Goal: Task Accomplishment & Management: Manage account settings

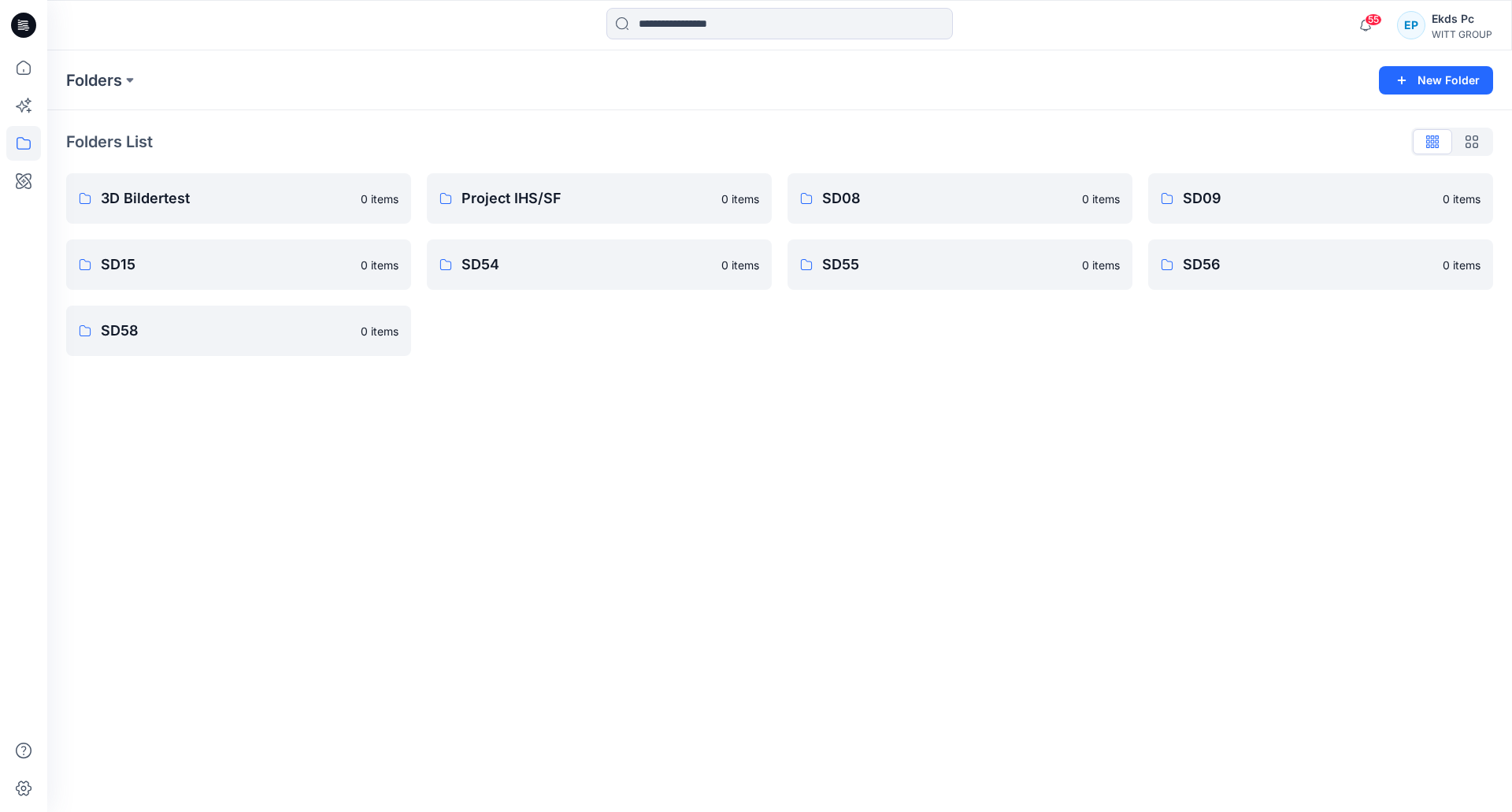
click at [1462, 24] on div "Ekds Pc" at bounding box center [1462, 18] width 61 height 19
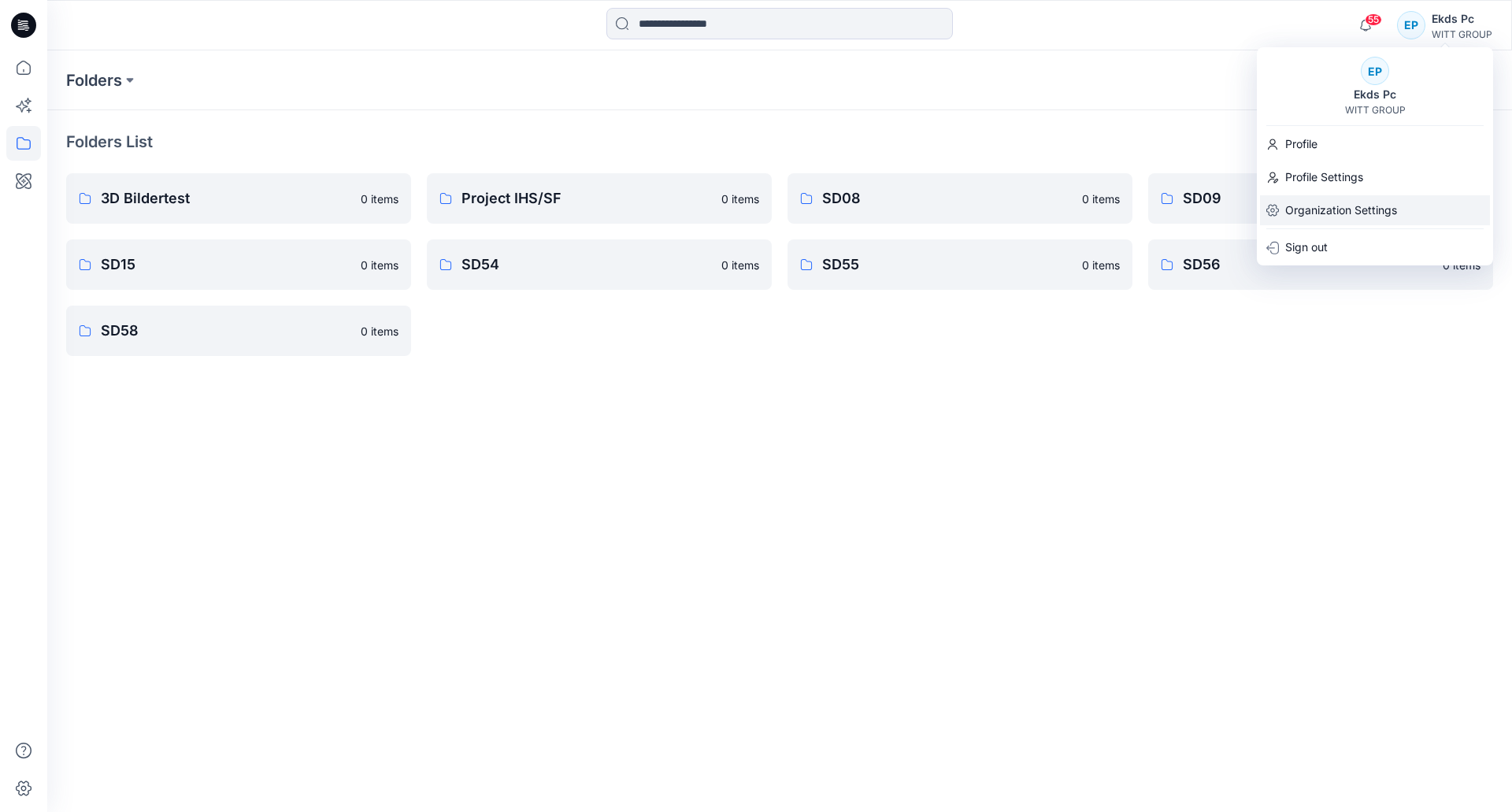
click at [1322, 216] on p "Organization Settings" at bounding box center [1341, 210] width 112 height 30
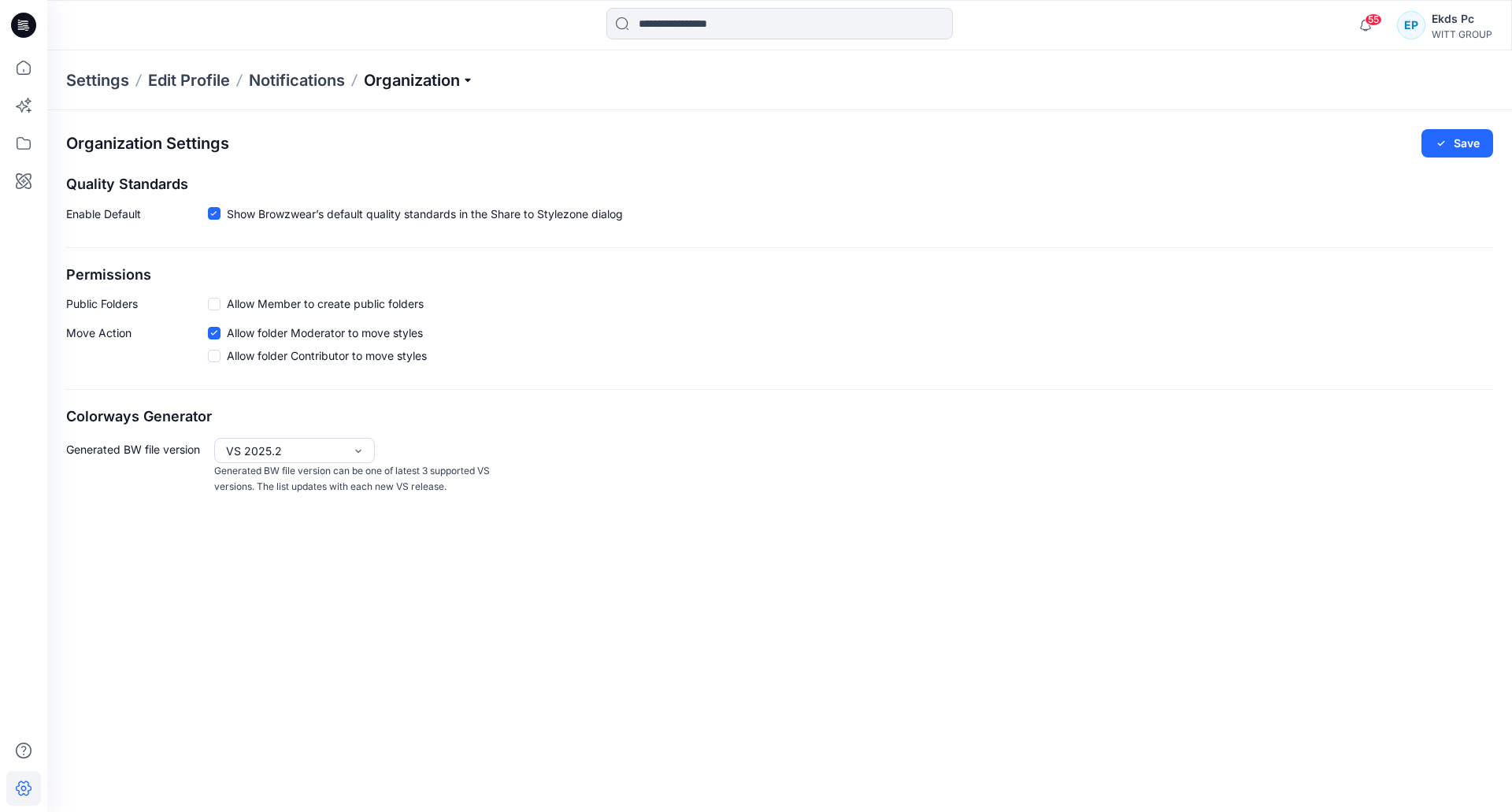
click at [463, 75] on p "Organization" at bounding box center [419, 80] width 110 height 22
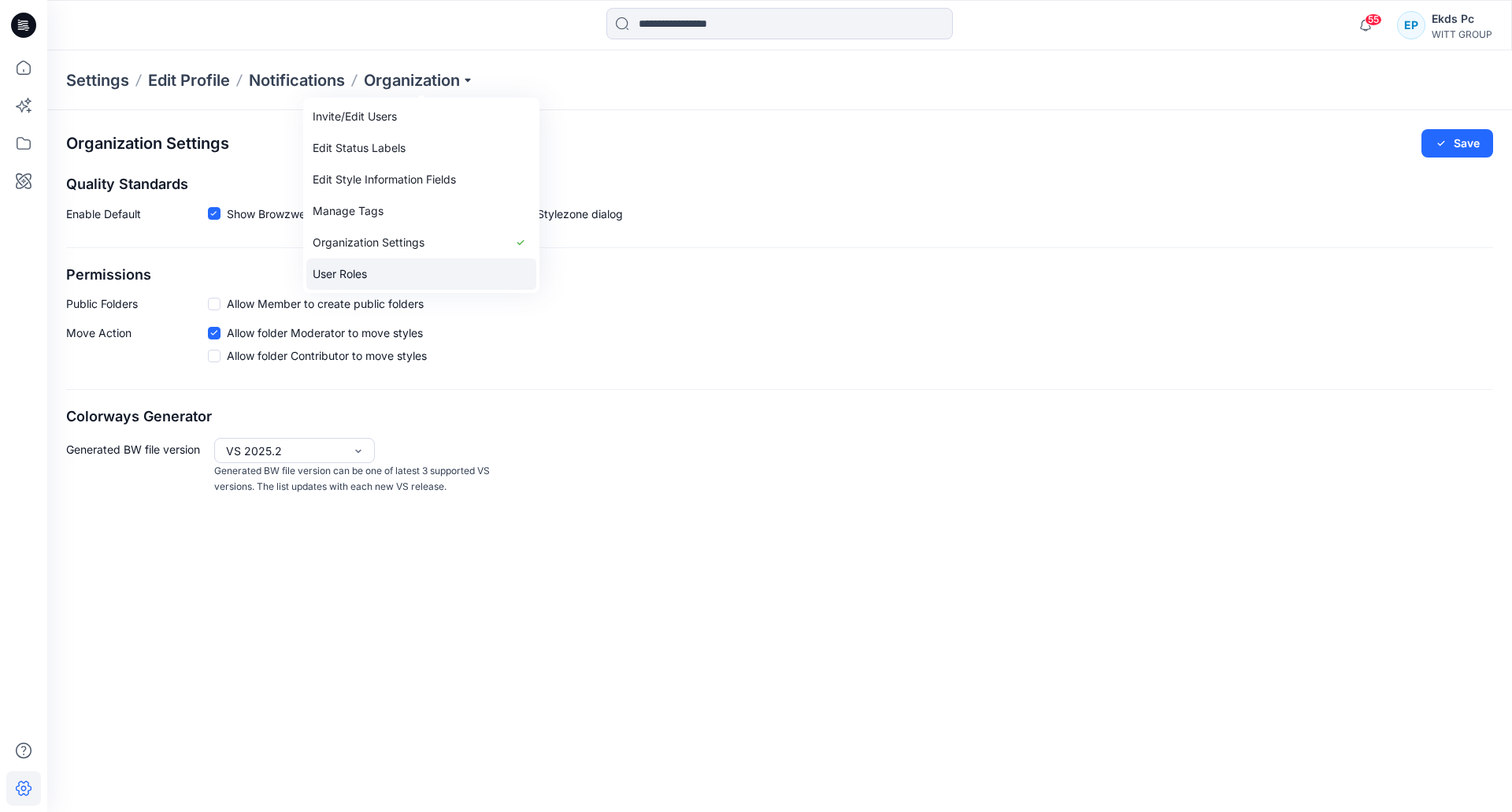
click at [420, 270] on link "User Roles" at bounding box center [421, 274] width 230 height 31
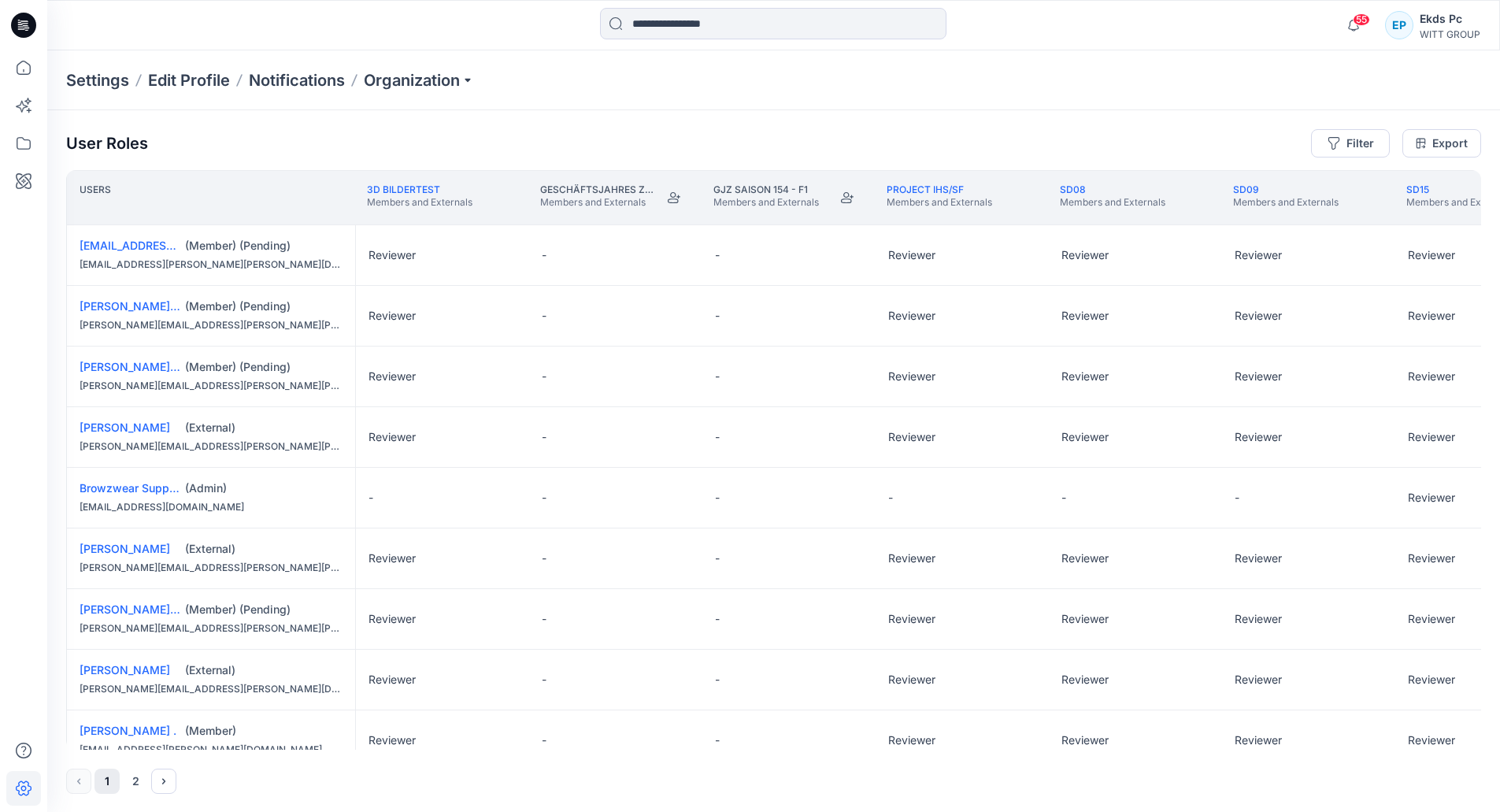
click at [470, 119] on div "User Roles Filter Export Users 3D Bildertest Members and Externals Geschäftsjah…" at bounding box center [773, 462] width 1453 height 703
click at [27, 77] on icon at bounding box center [24, 68] width 35 height 35
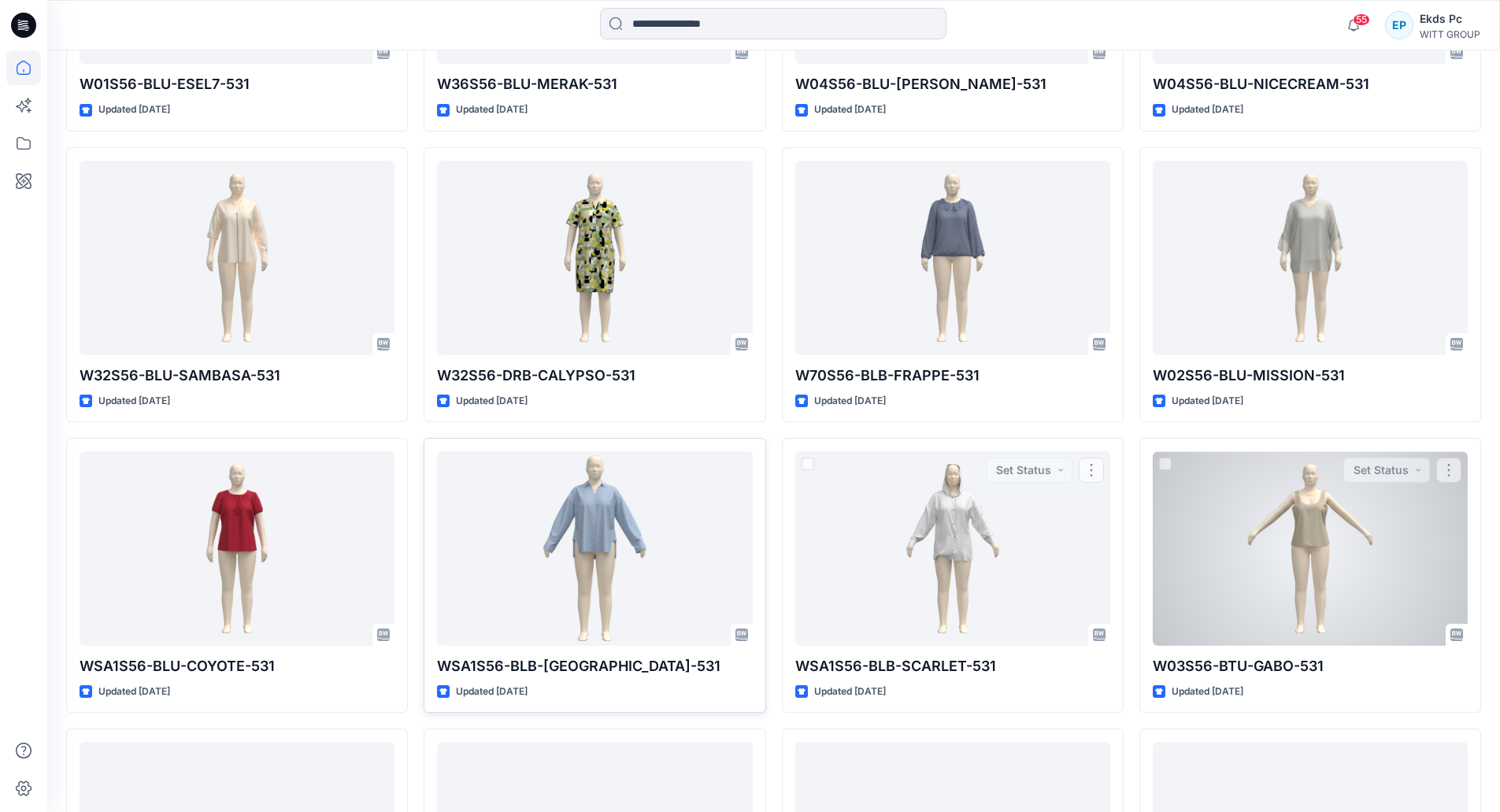
scroll to position [935, 0]
